Goal: Information Seeking & Learning: Learn about a topic

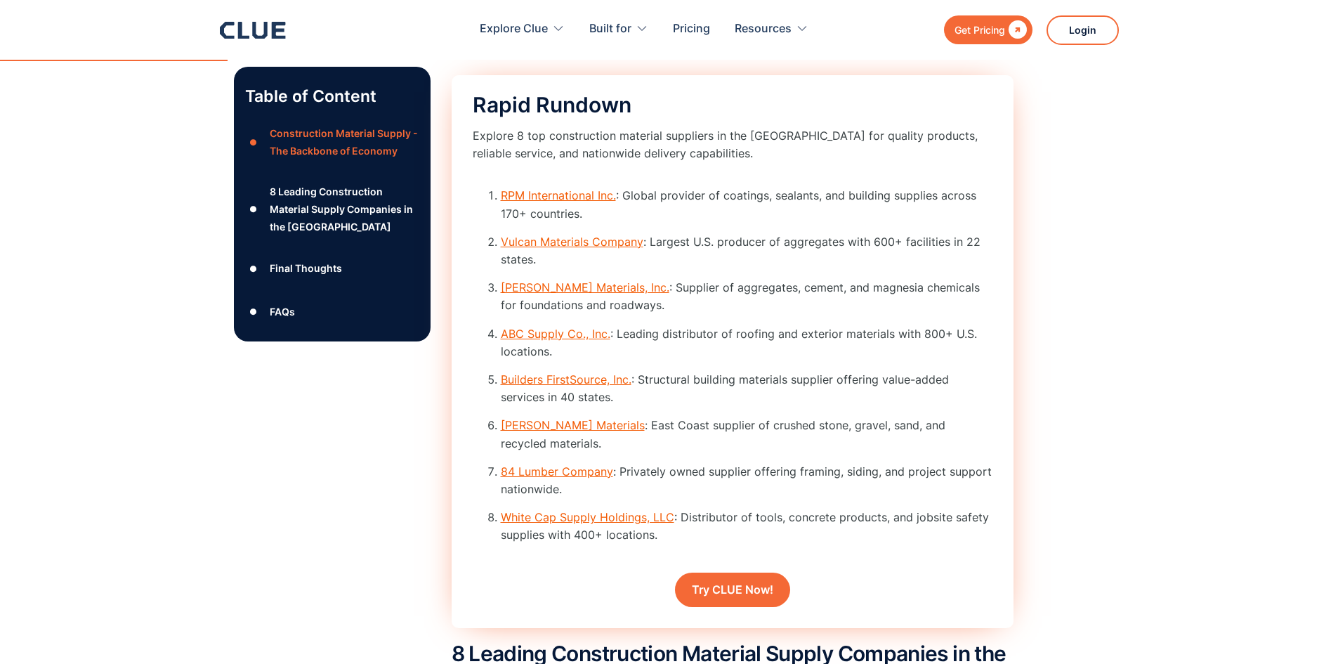
scroll to position [1966, 0]
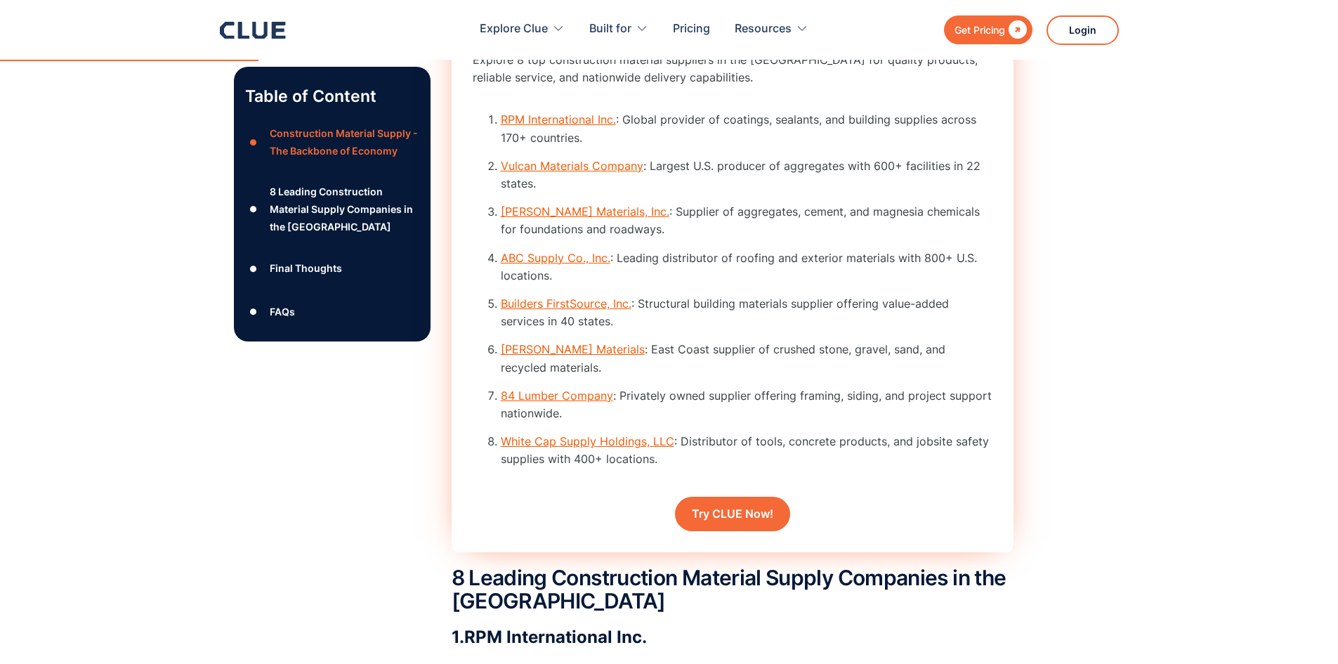
click at [864, 146] on li "RPM International Inc. : Global provider of coatings, sealants, and building su…" at bounding box center [747, 128] width 492 height 35
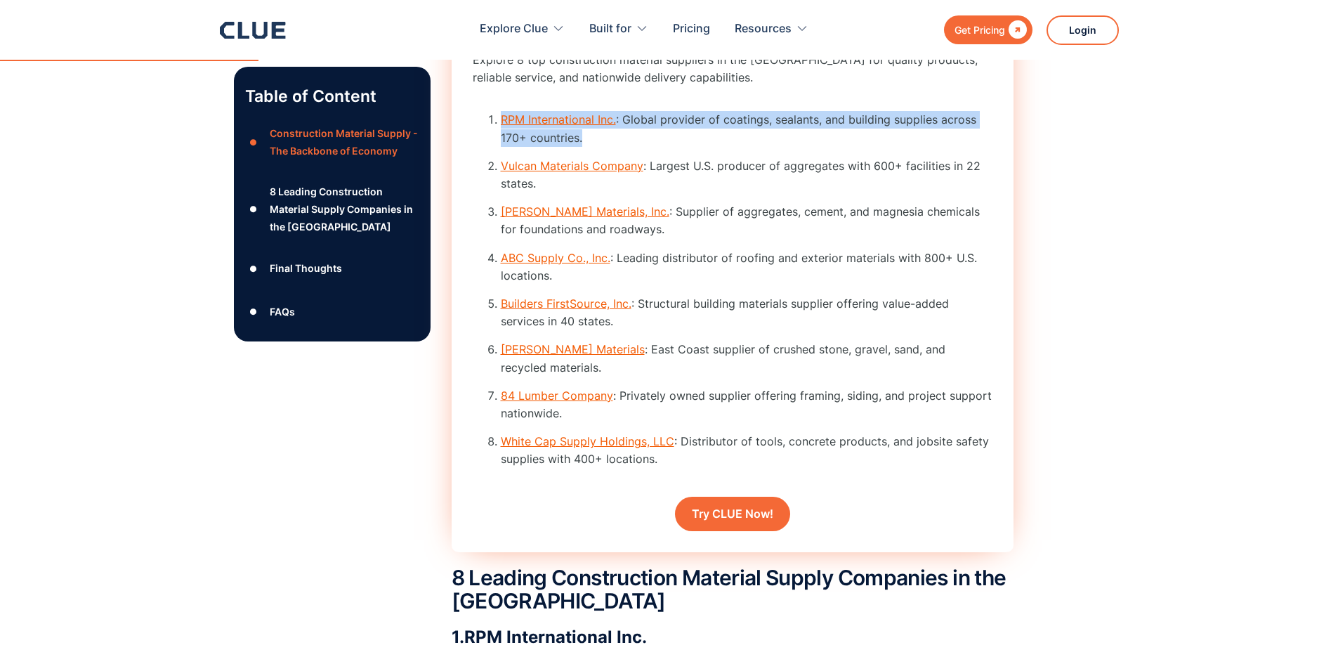
click at [864, 146] on li "RPM International Inc. : Global provider of coatings, sealants, and building su…" at bounding box center [747, 128] width 492 height 35
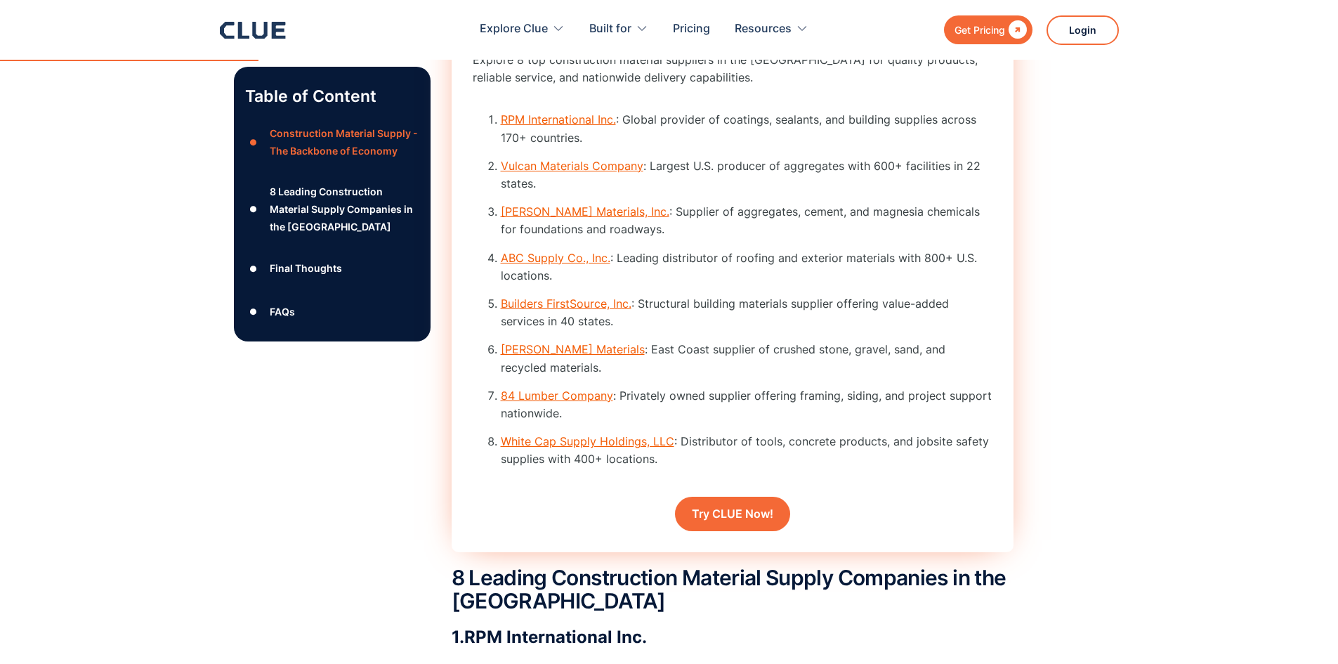
click at [885, 176] on ol "RPM International Inc. : Global provider of coatings, sealants, and building su…" at bounding box center [733, 294] width 520 height 367
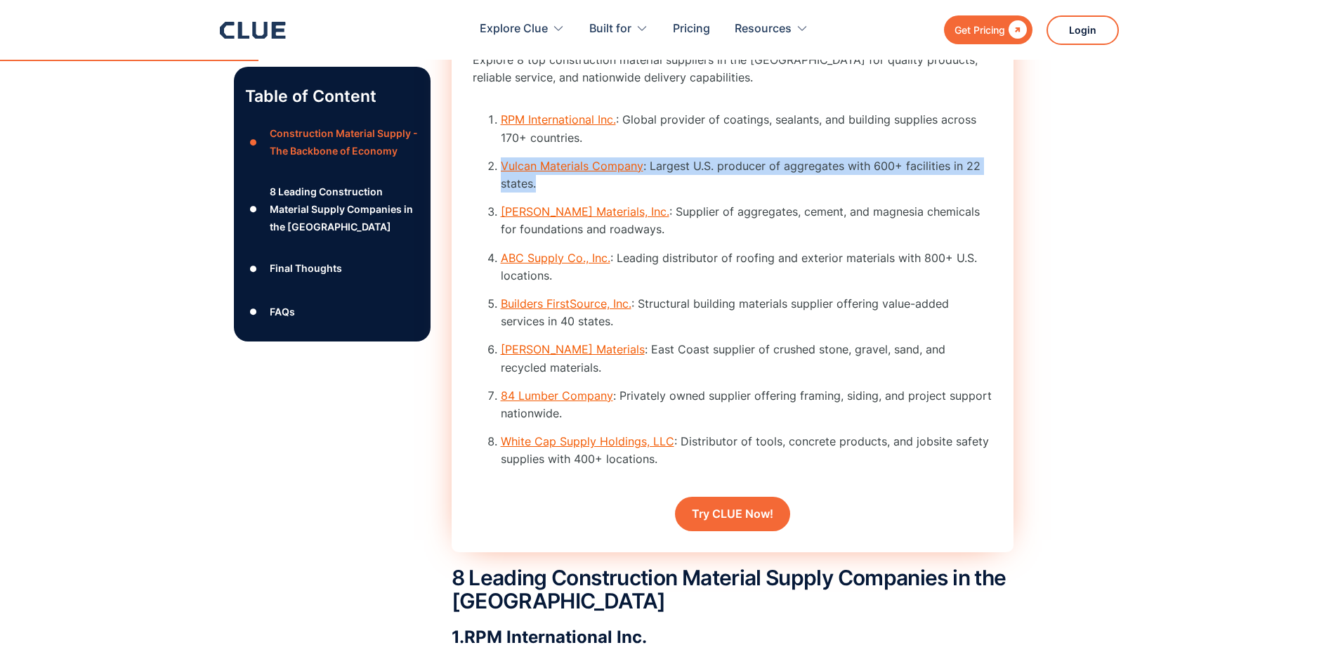
click at [885, 176] on ol "RPM International Inc. : Global provider of coatings, sealants, and building su…" at bounding box center [733, 294] width 520 height 367
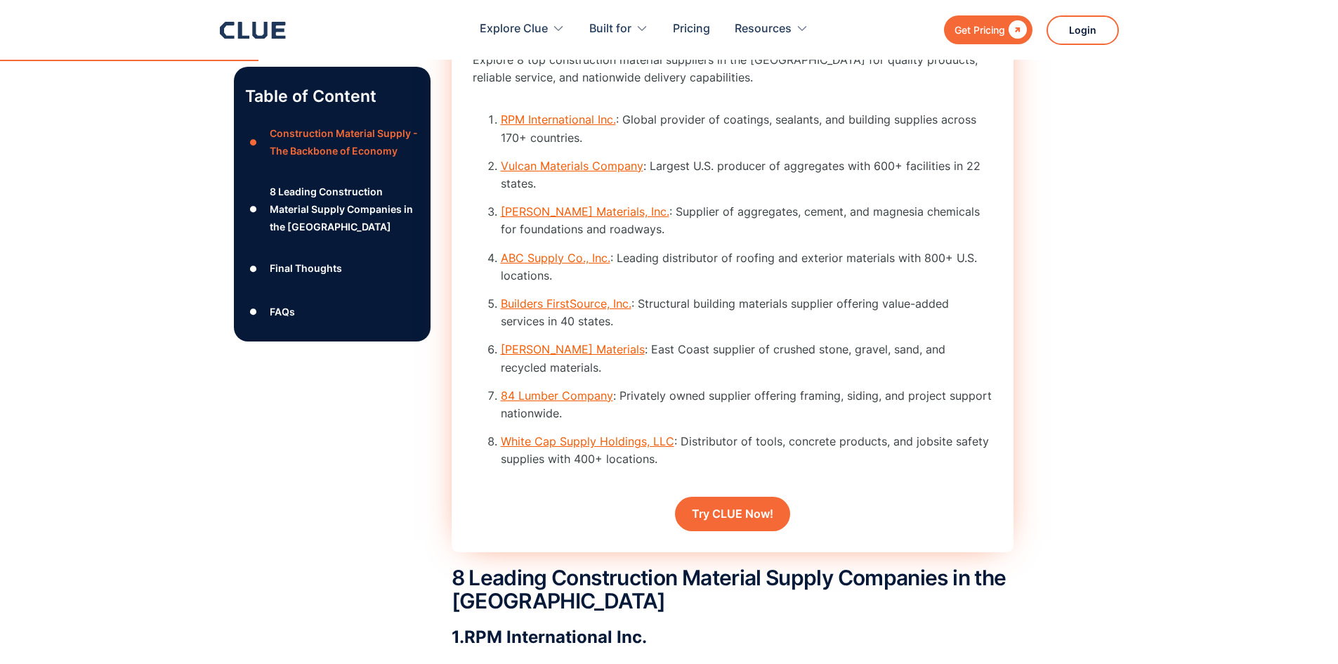
click at [904, 227] on li "[PERSON_NAME] Materials, Inc. : Supplier of aggregates, cement, and magnesia ch…" at bounding box center [747, 220] width 492 height 35
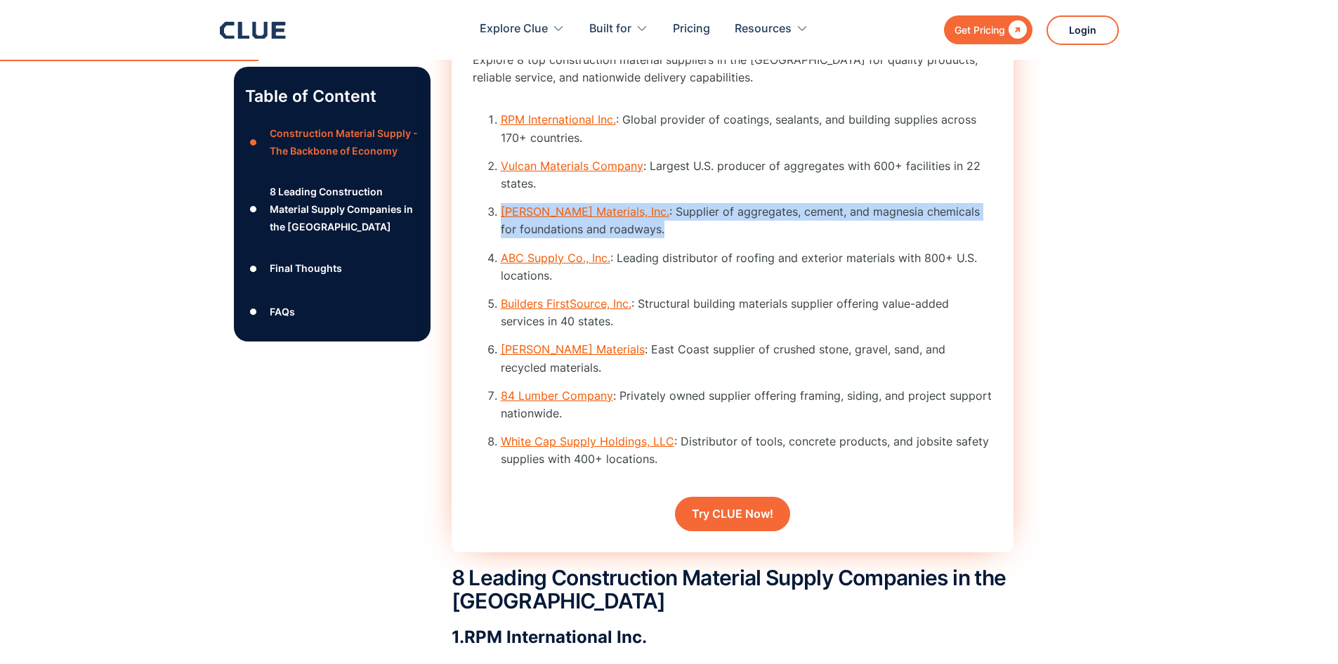
click at [904, 227] on li "[PERSON_NAME] Materials, Inc. : Supplier of aggregates, cement, and magnesia ch…" at bounding box center [747, 220] width 492 height 35
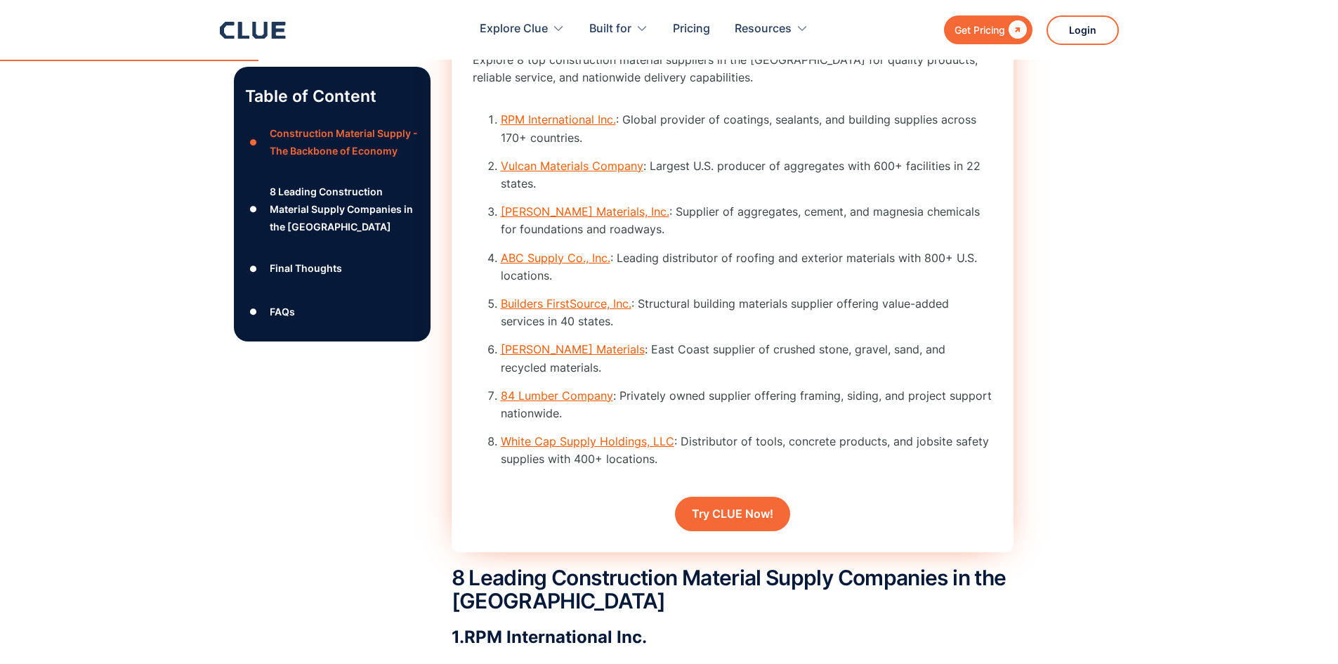
click at [904, 265] on ol "RPM International Inc. : Global provider of coatings, sealants, and building su…" at bounding box center [733, 294] width 520 height 367
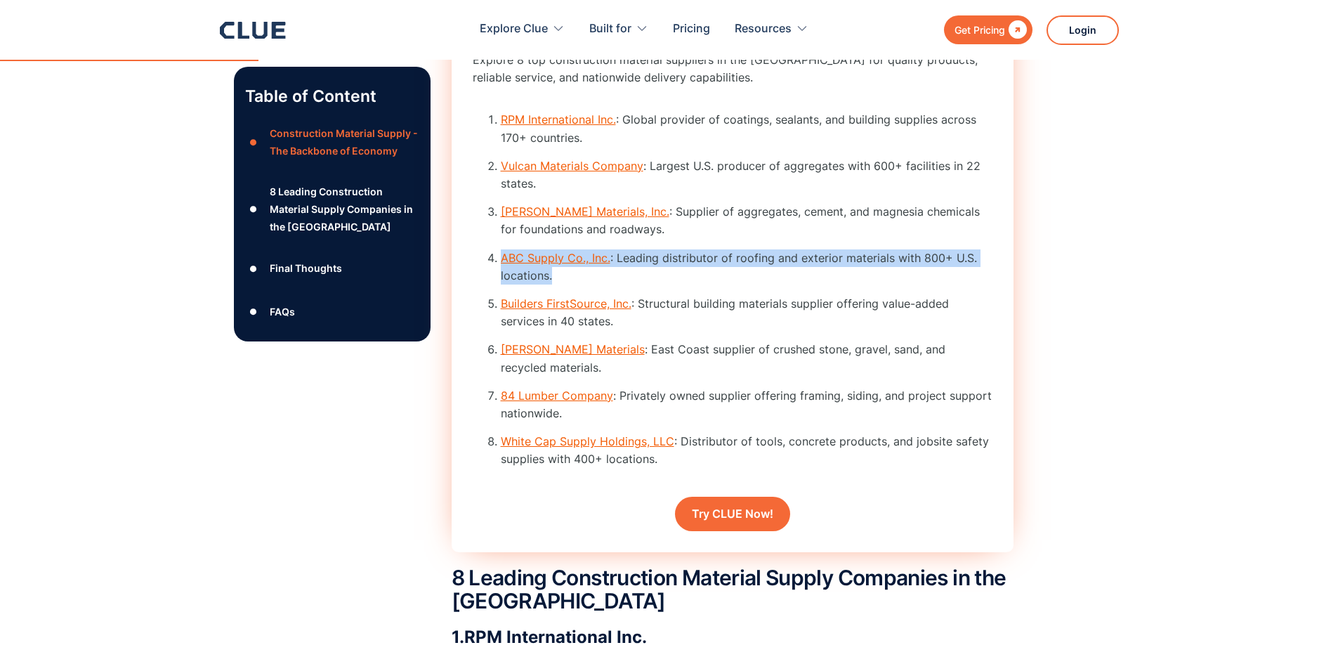
click at [904, 265] on ol "RPM International Inc. : Global provider of coatings, sealants, and building su…" at bounding box center [733, 294] width 520 height 367
click at [908, 272] on li "ABC Supply Co., Inc. : Leading distributor of roofing and exterior materials wi…" at bounding box center [747, 266] width 492 height 35
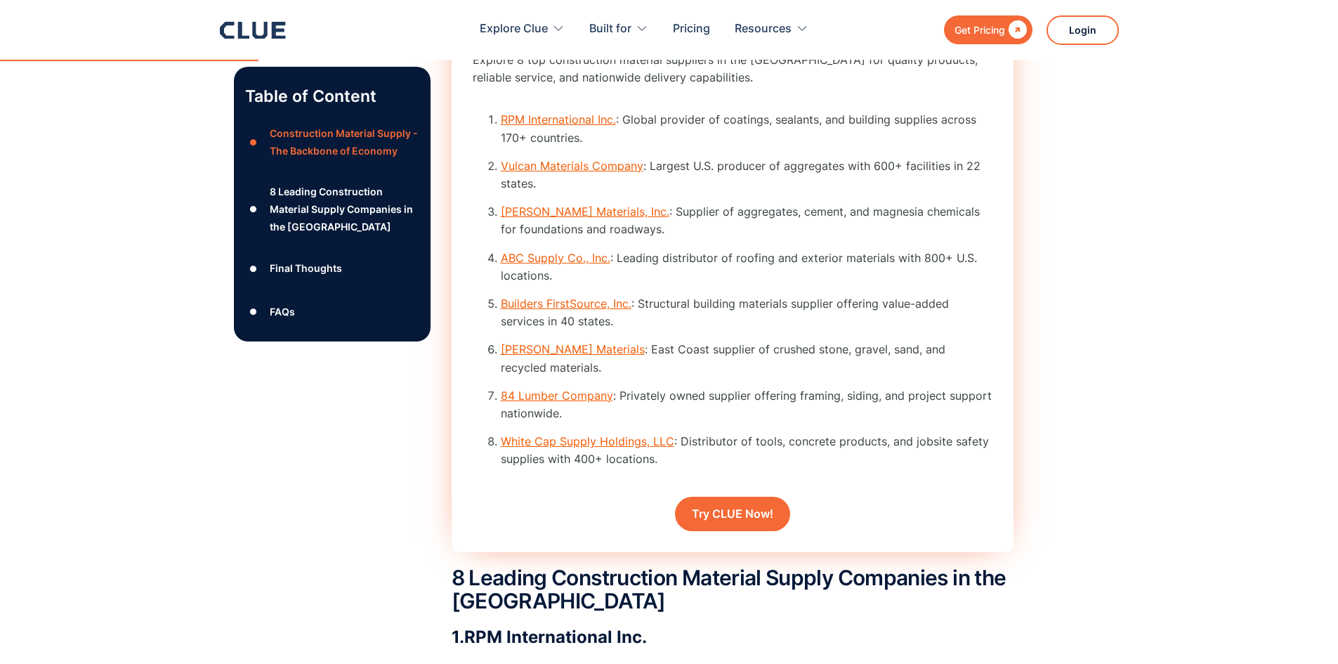
click at [920, 284] on li "ABC Supply Co., Inc. : Leading distributor of roofing and exterior materials wi…" at bounding box center [747, 266] width 492 height 35
click at [912, 278] on li "ABC Supply Co., Inc. : Leading distributor of roofing and exterior materials wi…" at bounding box center [747, 266] width 492 height 35
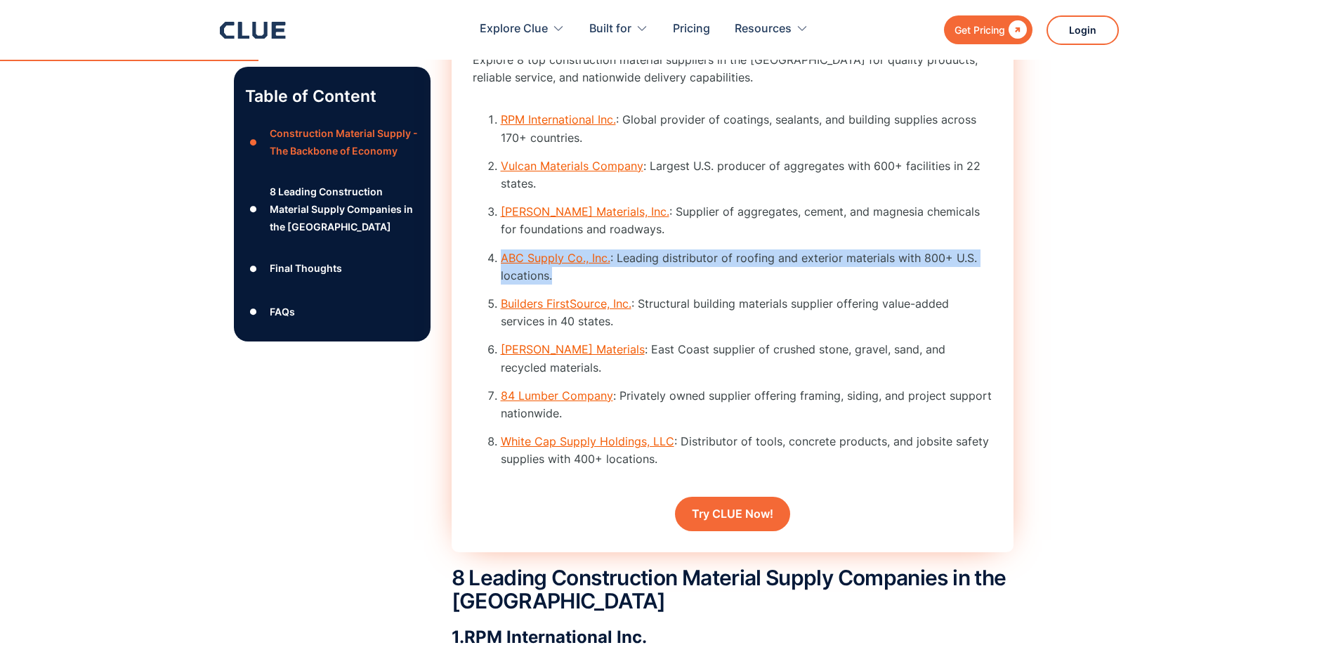
click at [912, 278] on li "ABC Supply Co., Inc. : Leading distributor of roofing and exterior materials wi…" at bounding box center [747, 266] width 492 height 35
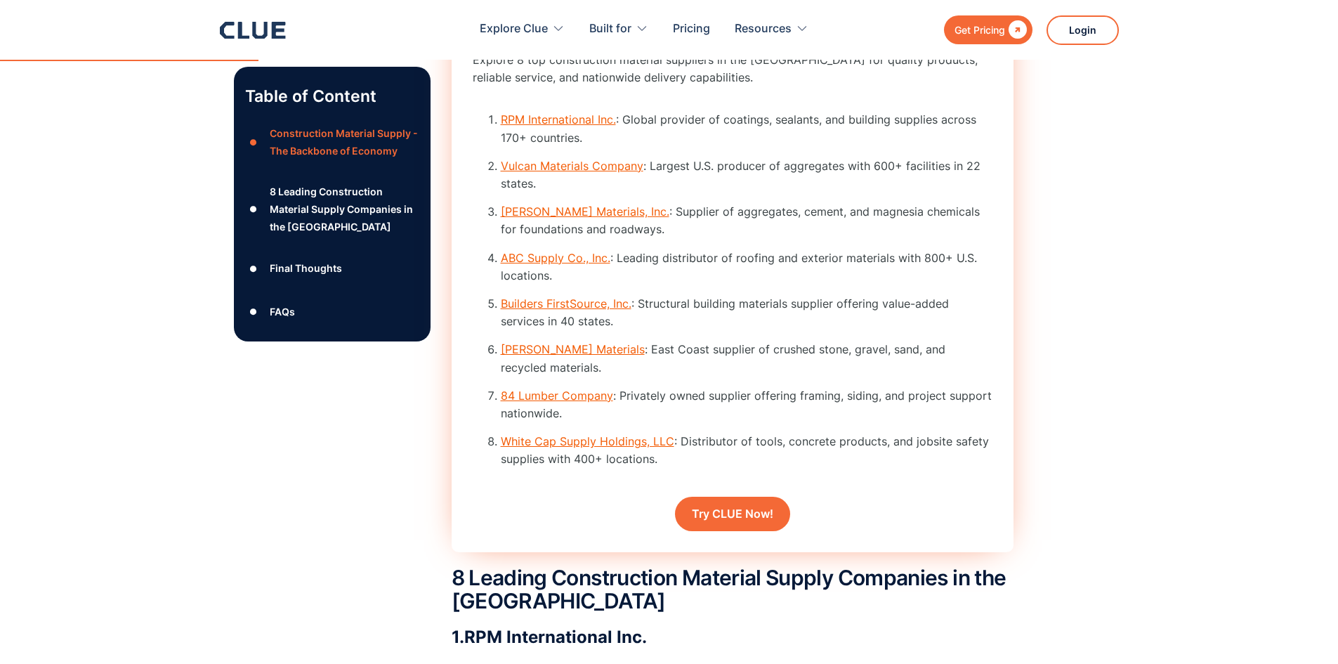
click at [896, 315] on ol "RPM International Inc. : Global provider of coatings, sealants, and building su…" at bounding box center [733, 294] width 520 height 367
click at [969, 374] on li "[PERSON_NAME] Materials : East Coast supplier of crushed stone, gravel, sand, a…" at bounding box center [747, 358] width 492 height 35
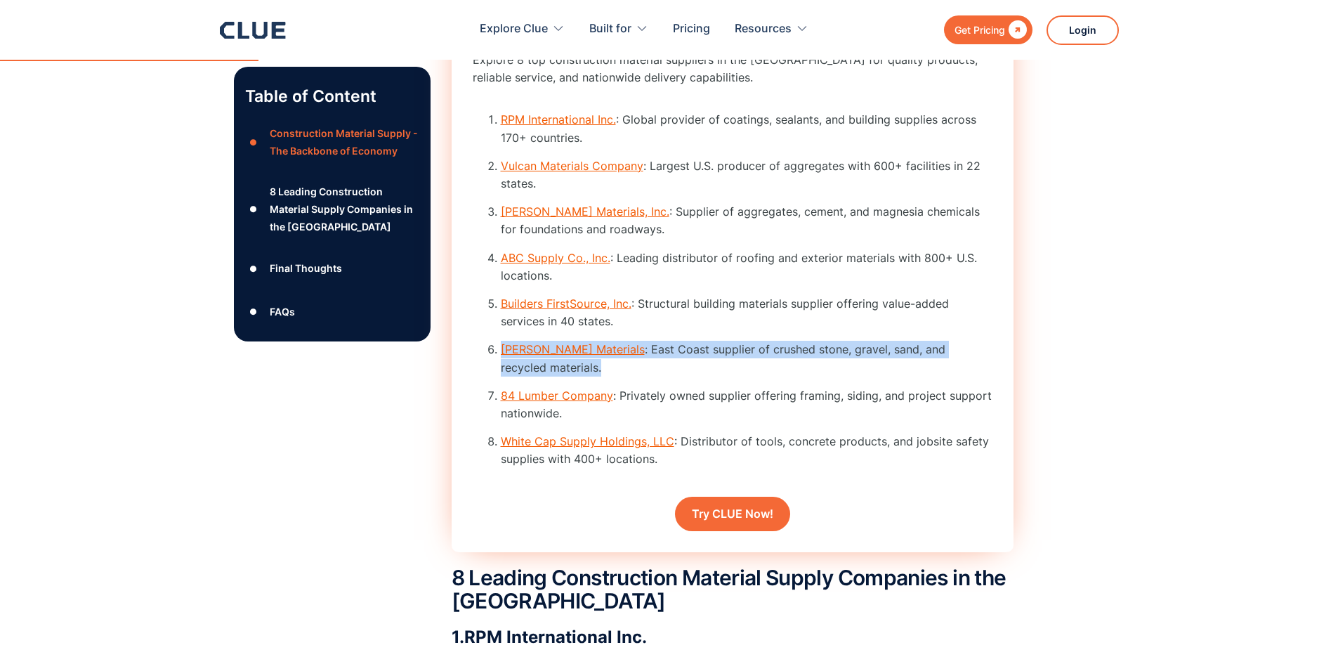
click at [969, 374] on li "[PERSON_NAME] Materials : East Coast supplier of crushed stone, gravel, sand, a…" at bounding box center [747, 358] width 492 height 35
